Goal: Task Accomplishment & Management: Use online tool/utility

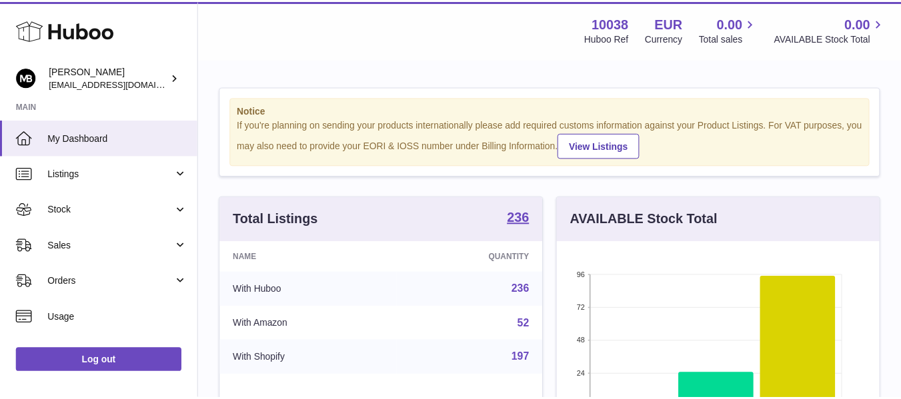
scroll to position [208, 326]
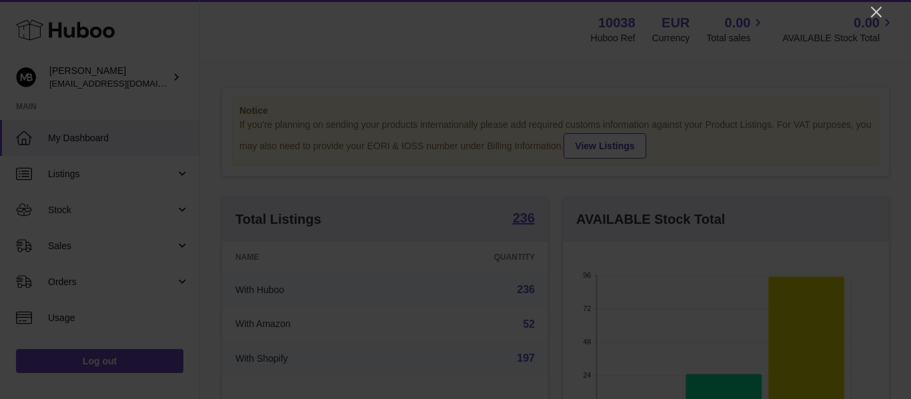
click at [875, 3] on div at bounding box center [455, 199] width 911 height 399
click at [865, 11] on div at bounding box center [455, 199] width 911 height 399
click at [874, 11] on icon "Close" at bounding box center [876, 12] width 16 height 16
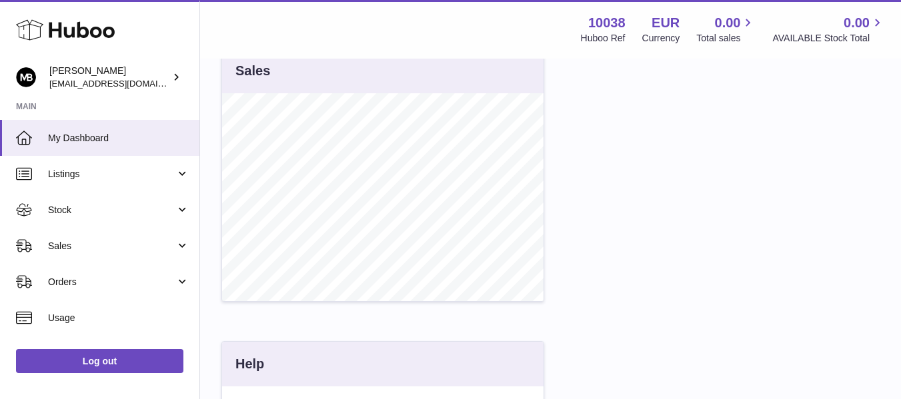
scroll to position [453, 0]
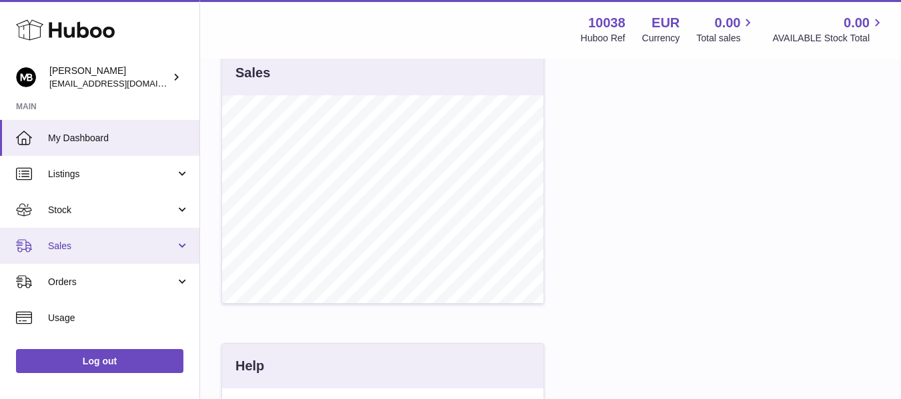
click at [60, 236] on link "Sales" at bounding box center [99, 246] width 199 height 36
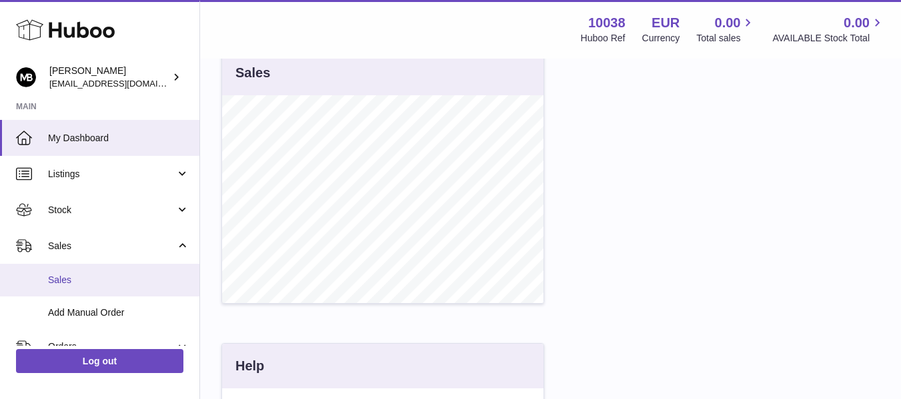
click at [69, 265] on link "Sales" at bounding box center [99, 280] width 199 height 33
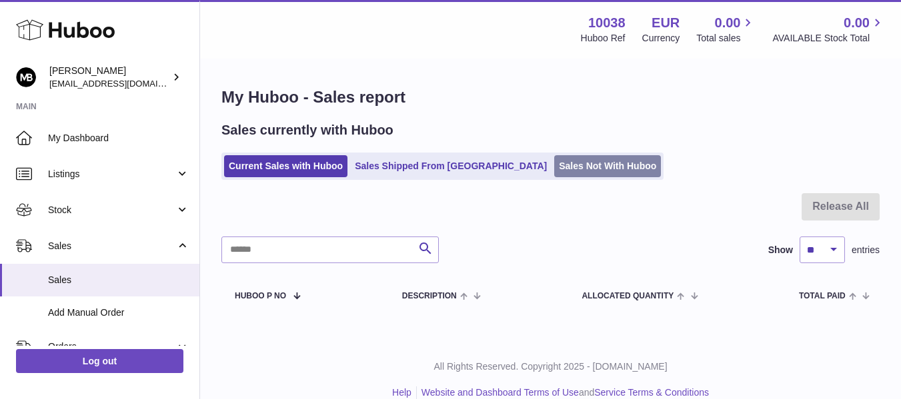
click at [554, 173] on link "Sales Not With Huboo" at bounding box center [607, 166] width 107 height 22
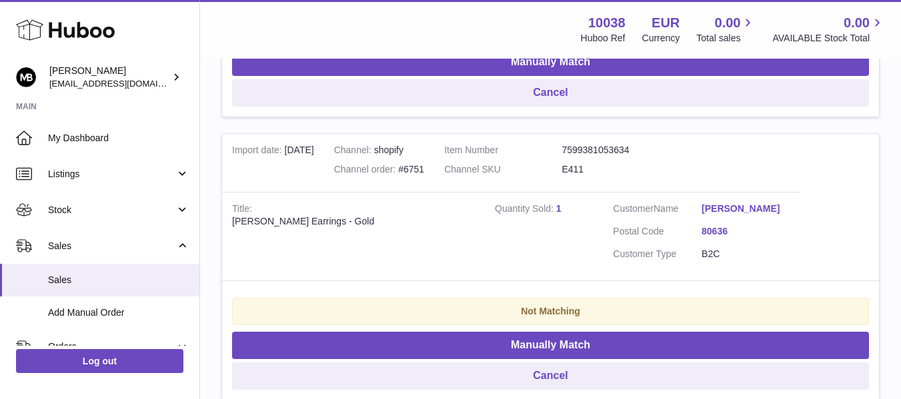
scroll to position [778, 0]
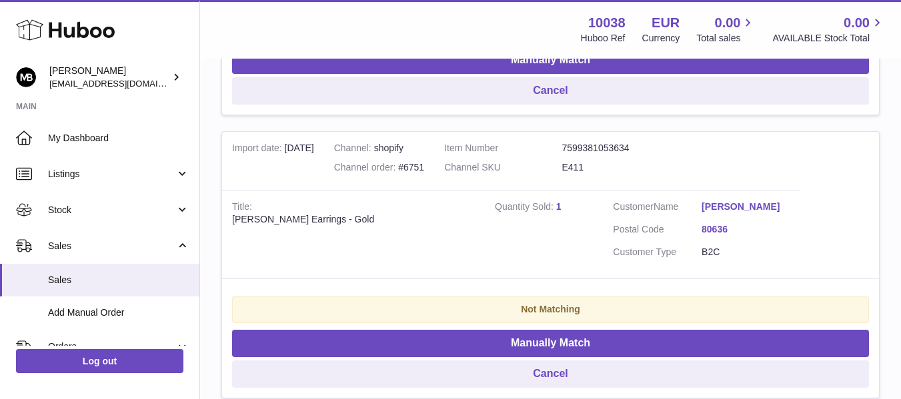
click at [243, 216] on div "Beatrix Jaguar Earrings - Gold" at bounding box center [353, 219] width 243 height 13
copy div "Beatrix"
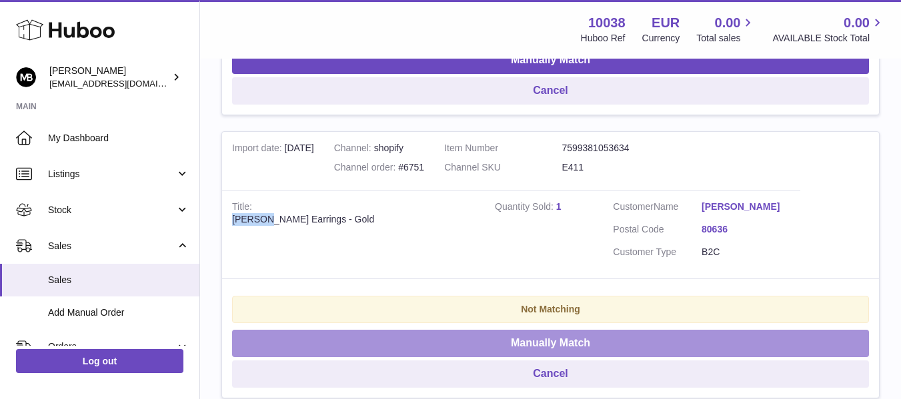
click at [562, 346] on button "Manually Match" at bounding box center [550, 343] width 637 height 27
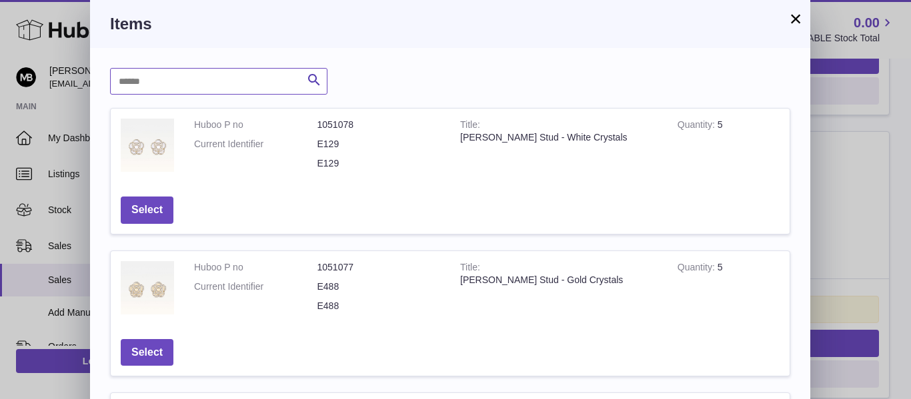
click at [165, 87] on input "text" at bounding box center [218, 81] width 217 height 27
paste input "*******"
type input "*******"
click at [317, 89] on button "Search" at bounding box center [314, 81] width 27 height 27
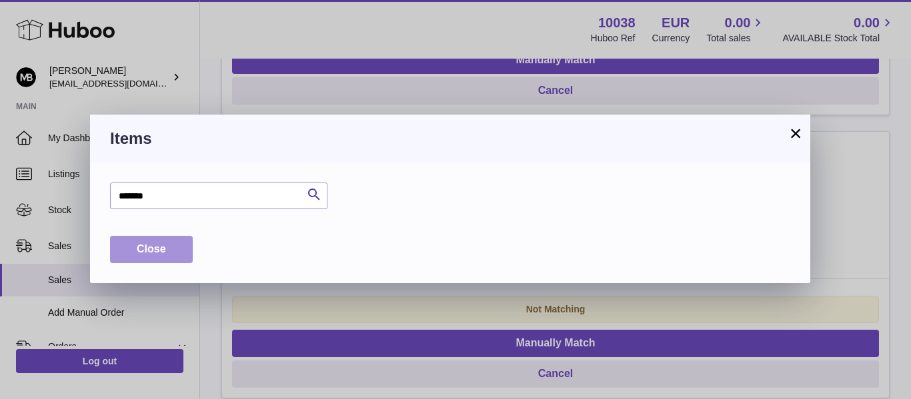
click at [135, 255] on button "Close" at bounding box center [151, 249] width 83 height 27
